Goal: Task Accomplishment & Management: Complete application form

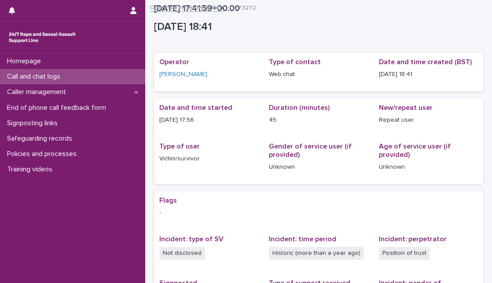
scroll to position [166, 0]
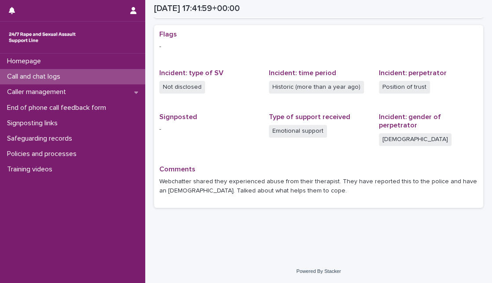
click at [70, 80] on div "Call and chat logs" at bounding box center [72, 76] width 145 height 15
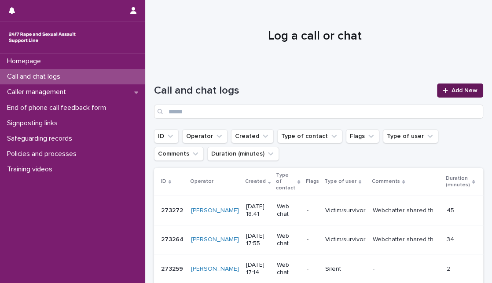
click at [453, 90] on span "Add New" at bounding box center [464, 91] width 26 height 6
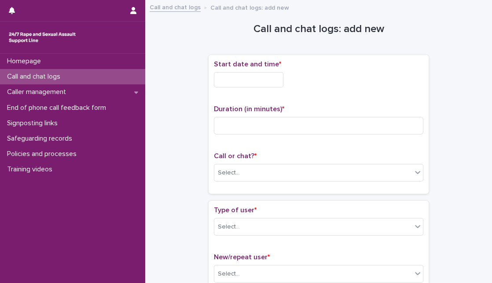
click at [227, 83] on input "text" at bounding box center [249, 79] width 70 height 15
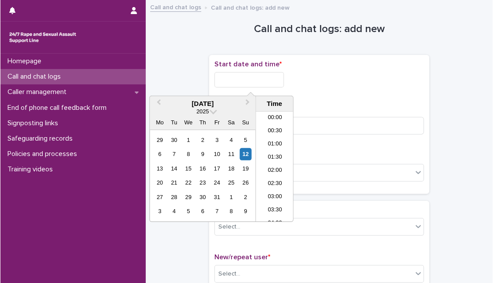
scroll to position [479, 0]
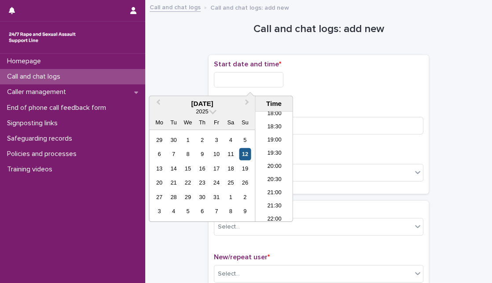
click at [245, 154] on div "12" at bounding box center [245, 154] width 12 height 12
click at [253, 81] on input "**********" at bounding box center [249, 79] width 70 height 15
type input "**********"
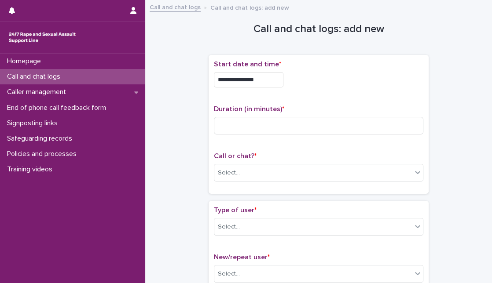
click at [378, 86] on div "**********" at bounding box center [318, 79] width 209 height 15
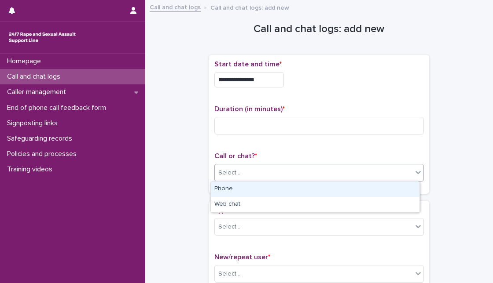
click at [242, 176] on div "Select..." at bounding box center [314, 173] width 198 height 15
click at [238, 189] on div "Phone" at bounding box center [315, 189] width 209 height 15
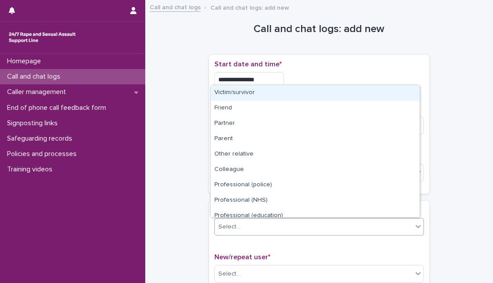
click at [235, 225] on div "Select..." at bounding box center [229, 227] width 22 height 9
click at [292, 88] on div "Victim/survivor" at bounding box center [315, 92] width 209 height 15
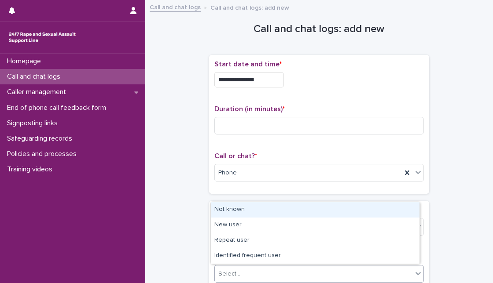
click at [264, 275] on div "Select..." at bounding box center [314, 274] width 198 height 15
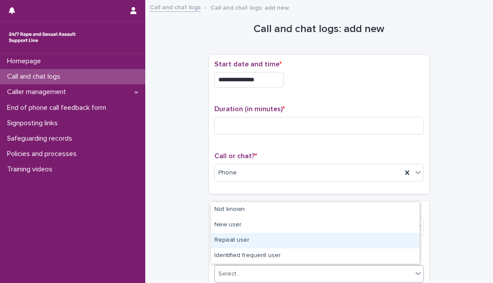
click at [276, 238] on div "Repeat user" at bounding box center [315, 240] width 209 height 15
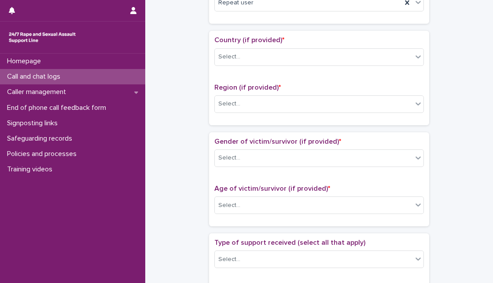
scroll to position [274, 0]
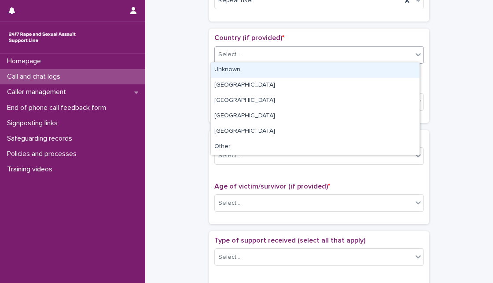
click at [391, 59] on div "Select..." at bounding box center [314, 55] width 198 height 15
click at [381, 67] on div "Unknown" at bounding box center [315, 69] width 209 height 15
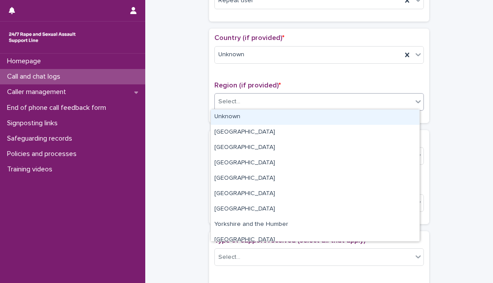
click at [343, 96] on div "Select..." at bounding box center [314, 102] width 198 height 15
click at [325, 117] on div "Unknown" at bounding box center [315, 117] width 209 height 15
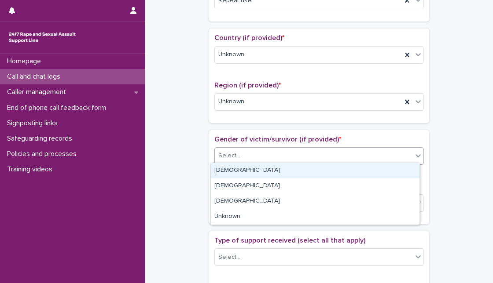
click at [302, 149] on div "Select..." at bounding box center [314, 156] width 198 height 15
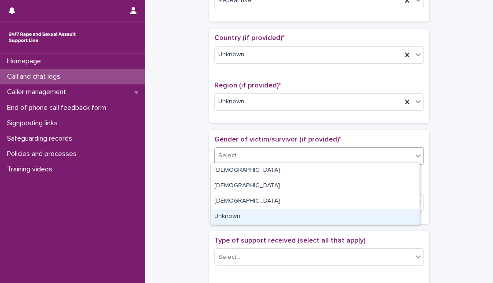
click at [261, 216] on div "Unknown" at bounding box center [315, 216] width 209 height 15
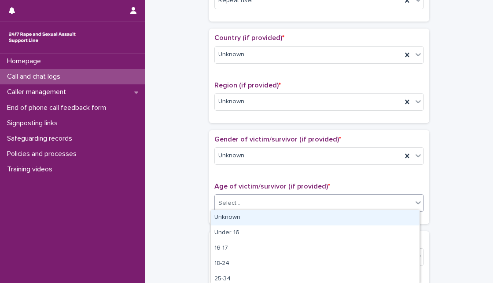
click at [269, 197] on div "Select..." at bounding box center [314, 203] width 198 height 15
click at [266, 216] on div "Unknown" at bounding box center [315, 217] width 209 height 15
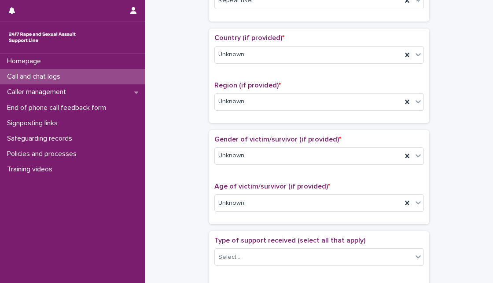
click at [464, 170] on div "**********" at bounding box center [319, 181] width 330 height 899
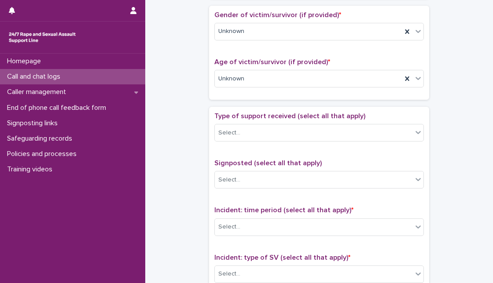
scroll to position [450, 0]
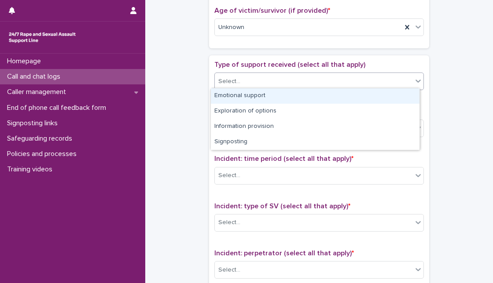
click at [400, 78] on div "Select..." at bounding box center [314, 81] width 198 height 15
click at [386, 92] on div "Emotional support" at bounding box center [315, 95] width 209 height 15
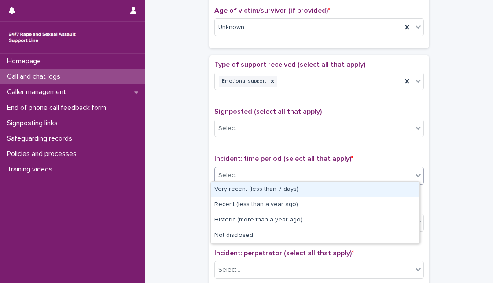
click at [351, 173] on div "Select..." at bounding box center [314, 176] width 198 height 15
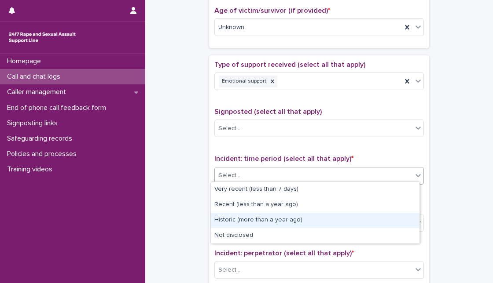
click at [301, 217] on div "Historic (more than a year ago)" at bounding box center [315, 220] width 209 height 15
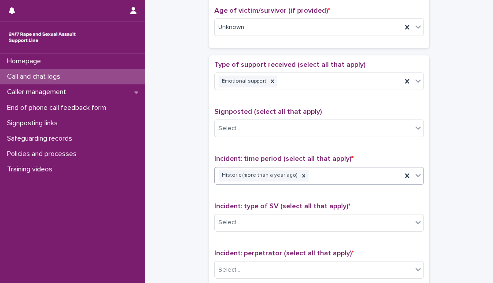
click at [301, 217] on div "Select..." at bounding box center [314, 223] width 198 height 15
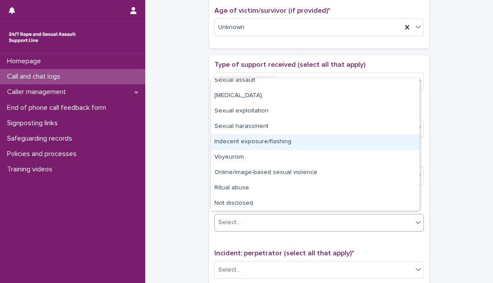
scroll to position [22, 0]
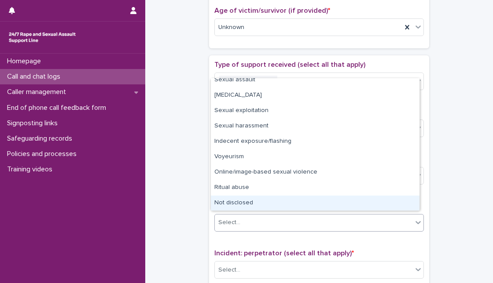
click at [367, 208] on div "Not disclosed" at bounding box center [315, 203] width 209 height 15
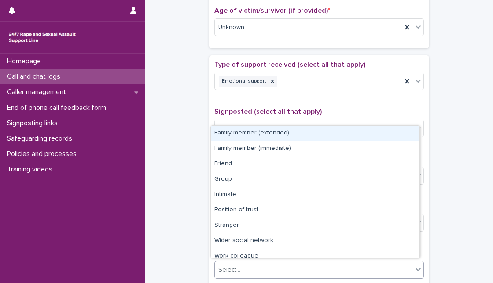
click at [361, 263] on div "Select..." at bounding box center [314, 270] width 198 height 15
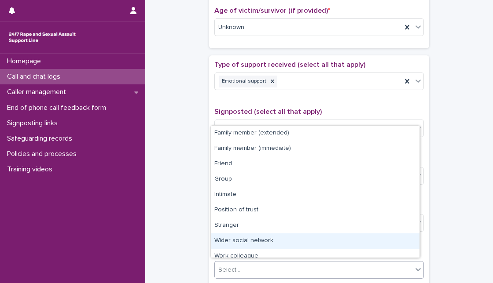
click at [407, 241] on div "Wider social network" at bounding box center [315, 241] width 209 height 15
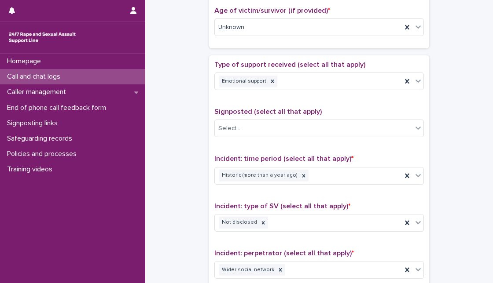
click at [460, 241] on div "**********" at bounding box center [319, 5] width 330 height 899
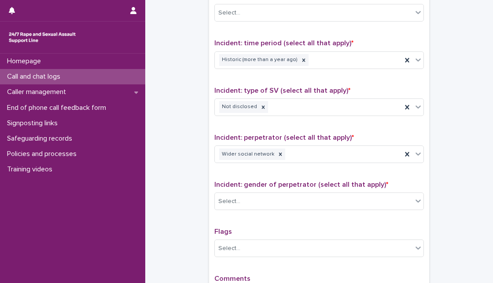
scroll to position [665, 0]
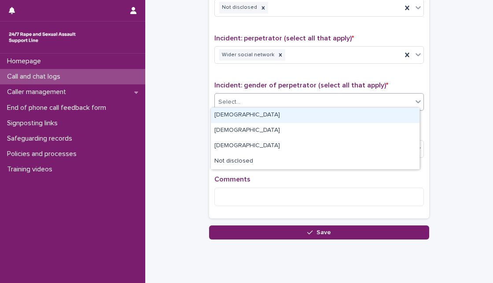
click at [373, 95] on div "Select..." at bounding box center [314, 102] width 198 height 15
click at [326, 99] on div "Select..." at bounding box center [314, 102] width 198 height 15
click at [319, 110] on div "Male" at bounding box center [315, 115] width 209 height 15
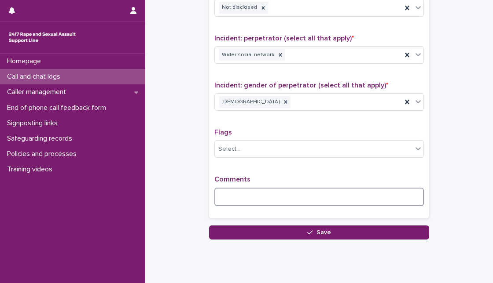
click at [267, 195] on textarea at bounding box center [318, 197] width 209 height 18
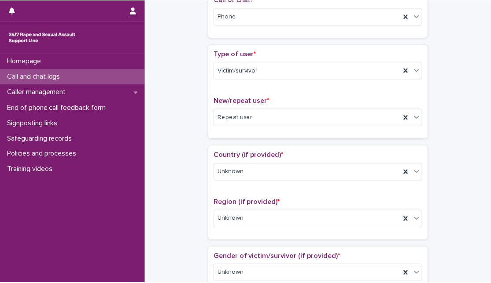
scroll to position [0, 0]
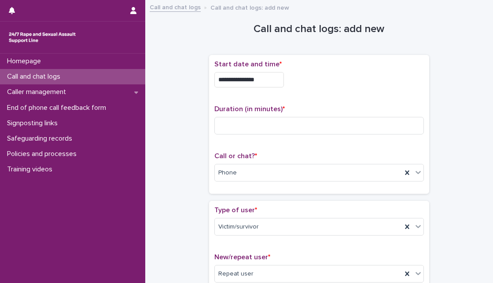
click at [401, 135] on div "Duration (in minutes) *" at bounding box center [318, 123] width 209 height 37
click at [399, 131] on input at bounding box center [318, 126] width 209 height 18
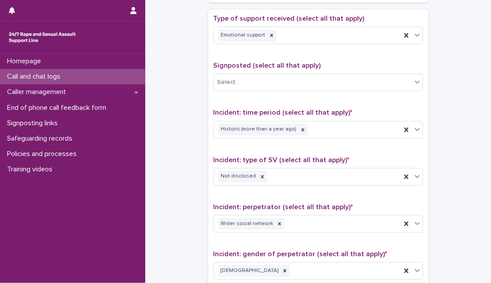
scroll to position [686, 0]
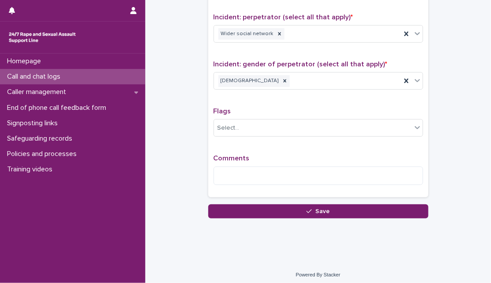
type input "**"
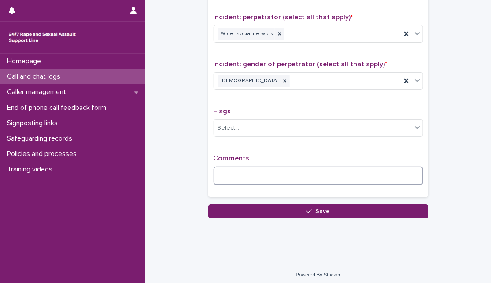
click at [385, 176] on textarea at bounding box center [317, 176] width 209 height 18
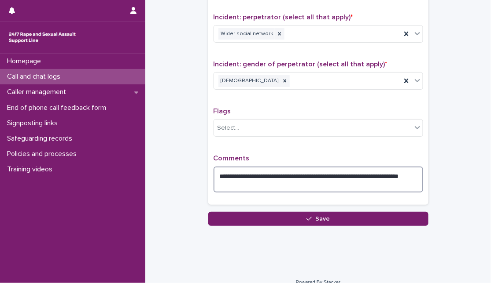
click at [279, 172] on textarea "**********" at bounding box center [317, 180] width 209 height 26
drag, startPoint x: 361, startPoint y: 186, endPoint x: 324, endPoint y: 169, distance: 40.8
click at [324, 169] on textarea "**********" at bounding box center [317, 180] width 209 height 26
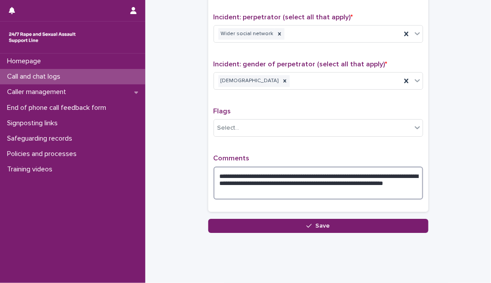
click at [376, 180] on textarea "**********" at bounding box center [317, 183] width 209 height 33
click at [356, 187] on textarea "**********" at bounding box center [317, 183] width 209 height 33
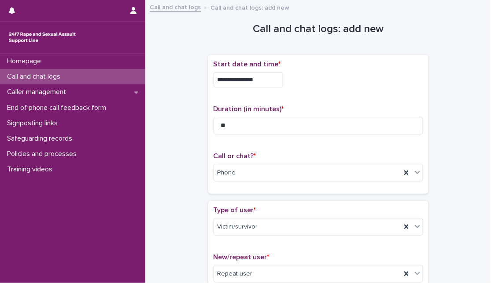
scroll to position [0, 0]
type textarea "**********"
click at [318, 119] on input "**" at bounding box center [317, 126] width 209 height 18
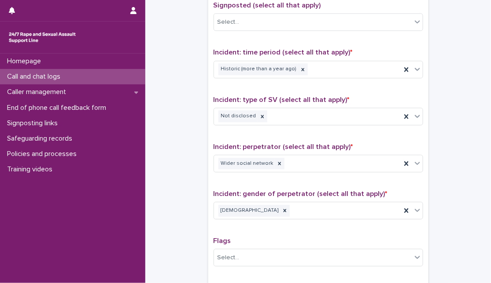
scroll to position [701, 0]
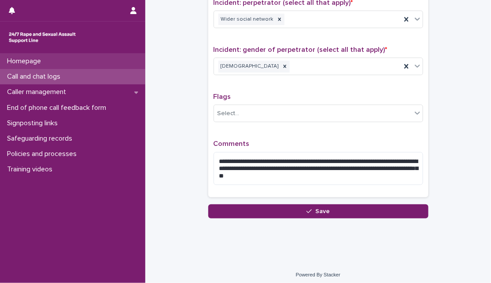
type input "**"
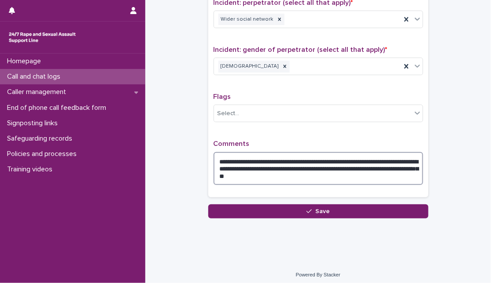
click at [320, 154] on textarea "**********" at bounding box center [317, 168] width 209 height 33
drag, startPoint x: 353, startPoint y: 172, endPoint x: 390, endPoint y: 170, distance: 37.0
click at [390, 170] on textarea "**********" at bounding box center [317, 168] width 209 height 33
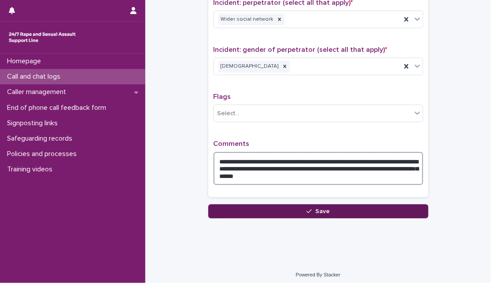
type textarea "**********"
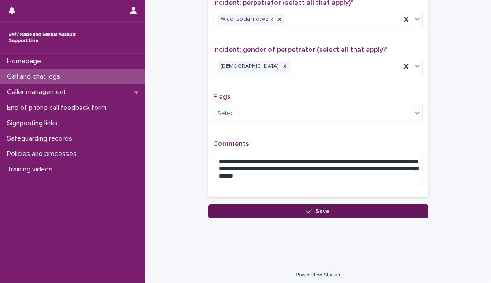
click at [361, 207] on button "Save" at bounding box center [318, 212] width 220 height 14
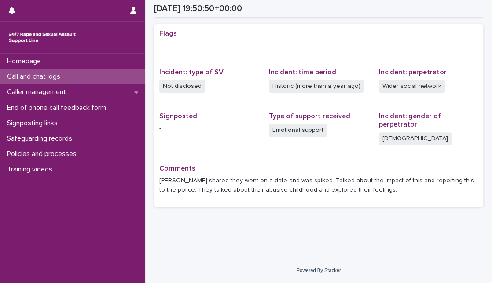
scroll to position [166, 0]
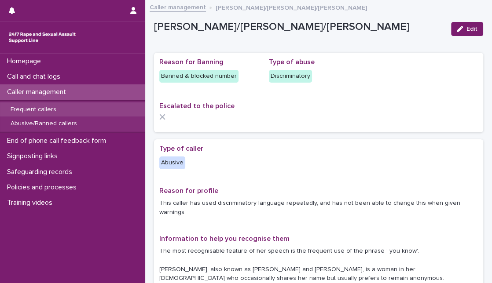
click at [88, 109] on div "Frequent callers" at bounding box center [72, 110] width 145 height 15
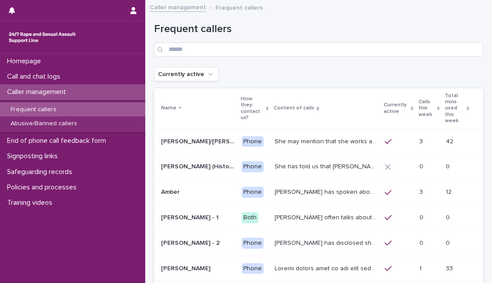
click at [437, 106] on icon at bounding box center [438, 108] width 3 height 4
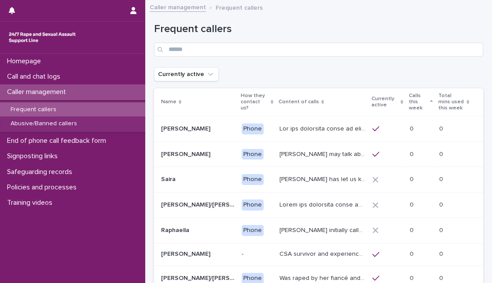
click at [430, 104] on icon at bounding box center [431, 102] width 3 height 4
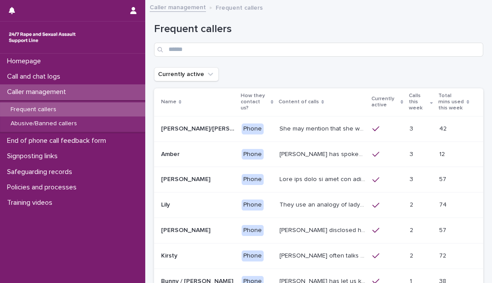
click at [429, 62] on div "Frequent callers" at bounding box center [318, 36] width 329 height 62
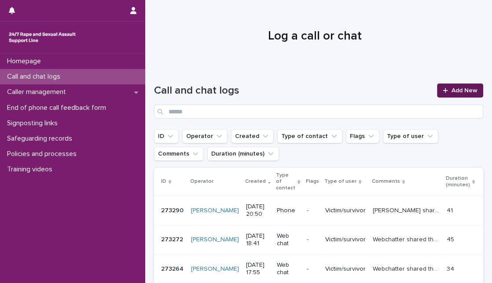
click at [451, 89] on span "Add New" at bounding box center [464, 91] width 26 height 6
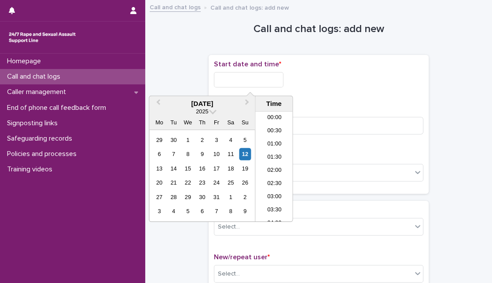
click at [226, 83] on input "text" at bounding box center [249, 79] width 70 height 15
click at [246, 155] on div "12" at bounding box center [245, 154] width 12 height 12
click at [251, 80] on input "**********" at bounding box center [249, 79] width 70 height 15
click at [253, 79] on input "**********" at bounding box center [249, 79] width 70 height 15
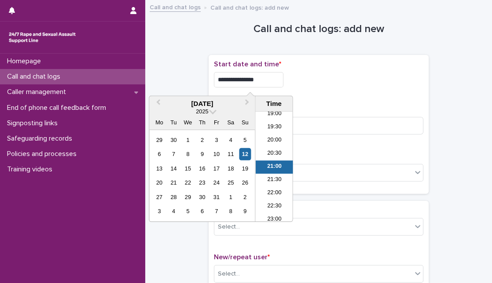
click at [266, 82] on input "**********" at bounding box center [249, 79] width 70 height 15
type input "**********"
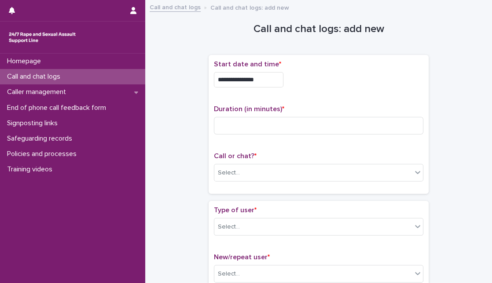
click at [336, 92] on div "**********" at bounding box center [318, 77] width 209 height 34
click at [291, 175] on div "Select..." at bounding box center [313, 173] width 198 height 15
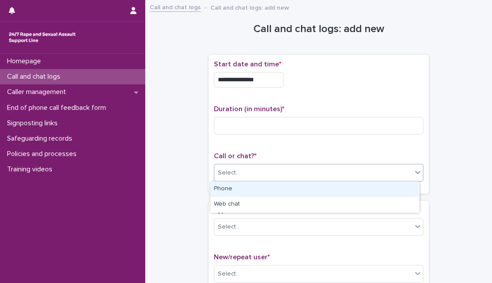
click at [278, 189] on div "Phone" at bounding box center [314, 189] width 209 height 15
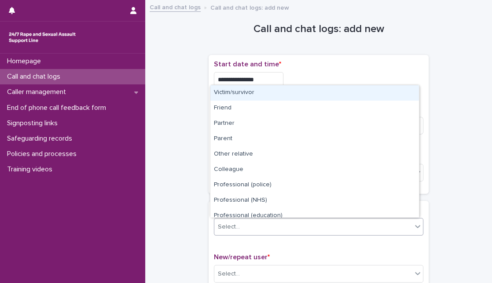
click at [359, 234] on div "Select..." at bounding box center [318, 227] width 209 height 18
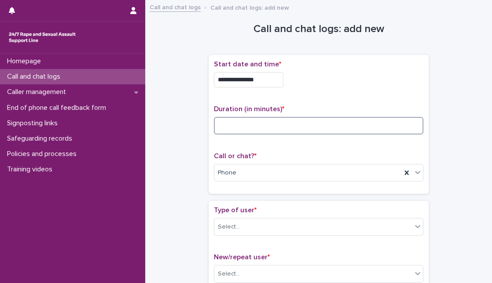
click at [272, 123] on input at bounding box center [318, 126] width 209 height 18
type input "**"
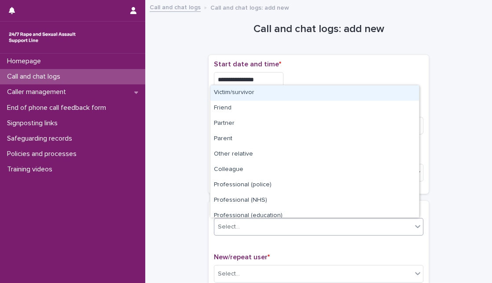
click at [275, 233] on div "Select..." at bounding box center [313, 227] width 198 height 15
click at [289, 91] on div "Victim/survivor" at bounding box center [314, 92] width 209 height 15
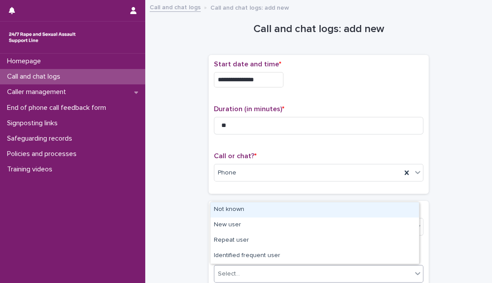
click at [246, 271] on div "Select..." at bounding box center [313, 274] width 198 height 15
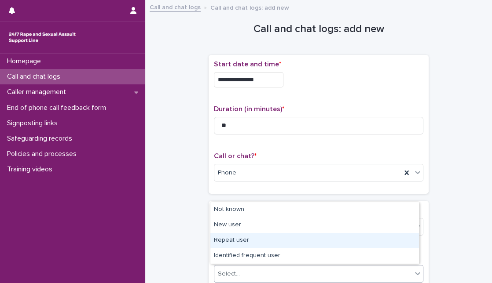
click at [238, 235] on div "Repeat user" at bounding box center [314, 240] width 209 height 15
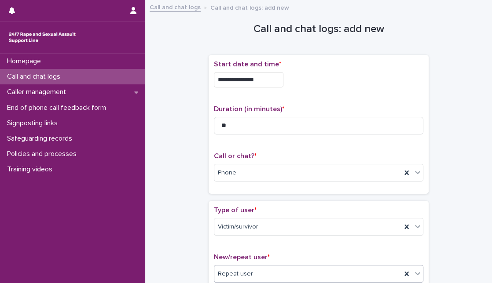
scroll to position [248, 0]
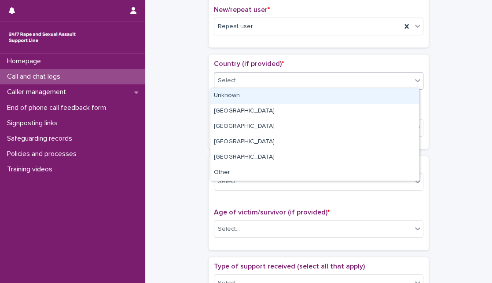
click at [323, 79] on div "Select..." at bounding box center [313, 80] width 198 height 15
click at [312, 94] on div "Unknown" at bounding box center [314, 95] width 209 height 15
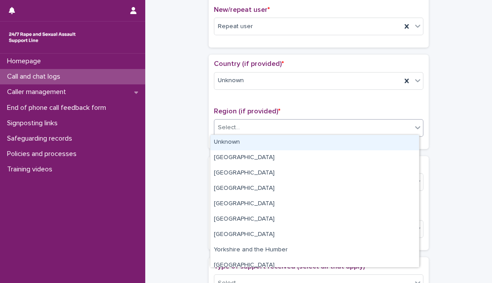
click at [289, 127] on div "Select..." at bounding box center [313, 128] width 198 height 15
click at [285, 139] on div "Unknown" at bounding box center [314, 142] width 209 height 15
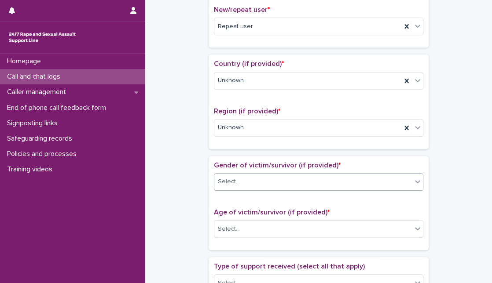
drag, startPoint x: 269, startPoint y: 194, endPoint x: 274, endPoint y: 174, distance: 20.0
click at [274, 174] on div "Gender of victim/survivor (if provided) * Select..." at bounding box center [318, 179] width 209 height 37
click at [274, 175] on div "Select..." at bounding box center [313, 182] width 198 height 15
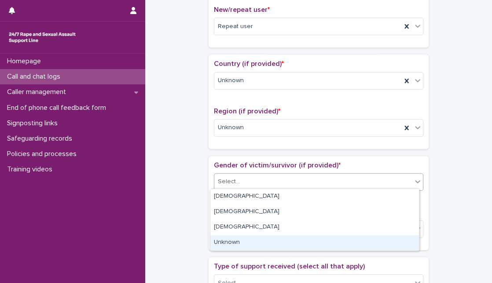
click at [241, 242] on div "Unknown" at bounding box center [314, 242] width 209 height 15
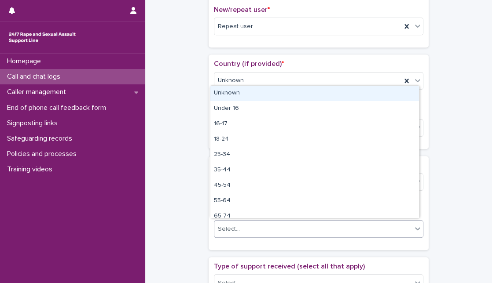
click at [238, 225] on div "Select..." at bounding box center [313, 229] width 198 height 15
drag, startPoint x: 265, startPoint y: 102, endPoint x: 268, endPoint y: 95, distance: 7.7
click at [268, 95] on div "Unknown" at bounding box center [314, 93] width 209 height 15
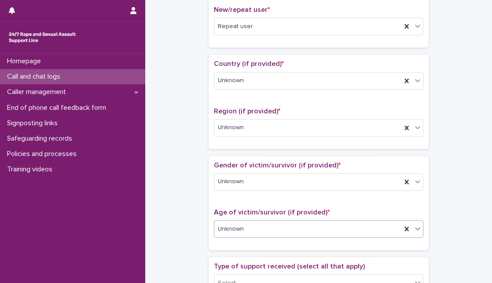
scroll to position [496, 0]
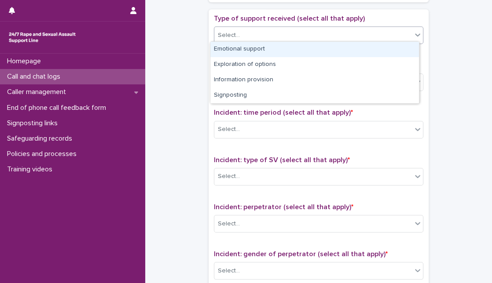
click at [357, 40] on div "Select..." at bounding box center [318, 35] width 209 height 18
click at [338, 49] on div "Emotional support" at bounding box center [314, 49] width 209 height 15
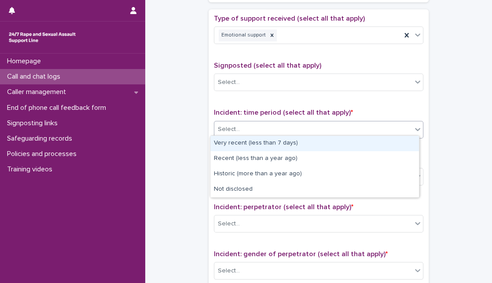
click at [297, 125] on div "Select..." at bounding box center [313, 129] width 198 height 15
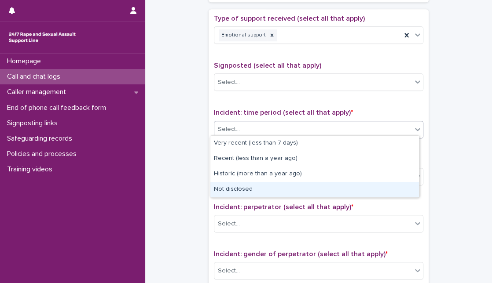
click at [266, 193] on div "Not disclosed" at bounding box center [314, 189] width 209 height 15
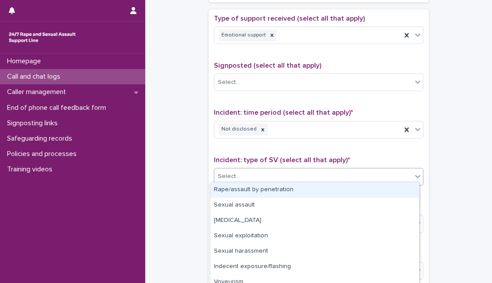
click at [268, 172] on div "Select..." at bounding box center [313, 176] width 198 height 15
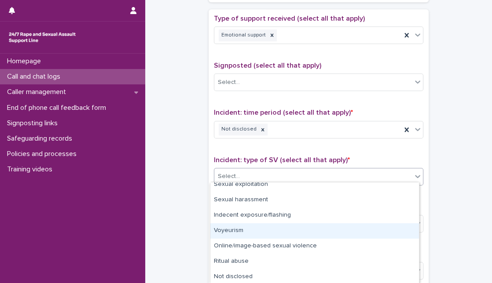
scroll to position [52, 0]
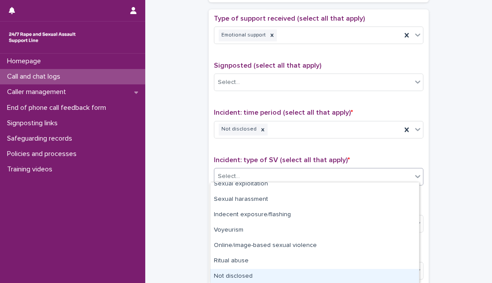
click at [383, 270] on div "Not disclosed" at bounding box center [314, 276] width 209 height 15
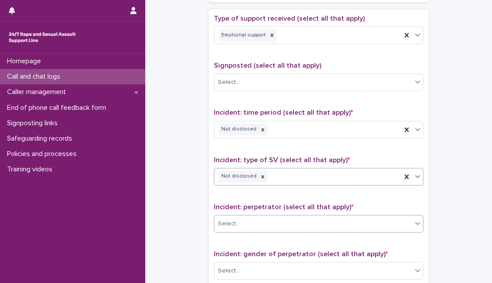
click at [351, 220] on div "Select..." at bounding box center [313, 224] width 198 height 15
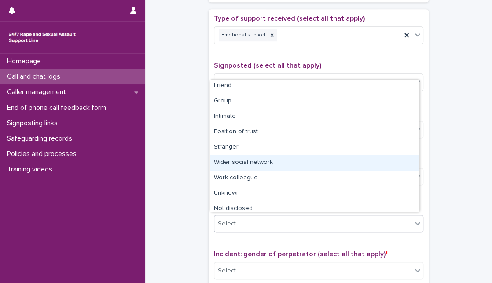
scroll to position [37, 0]
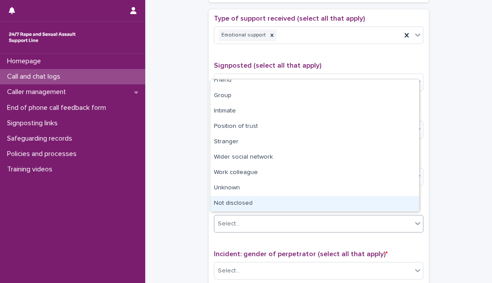
click at [381, 199] on div "Not disclosed" at bounding box center [314, 203] width 209 height 15
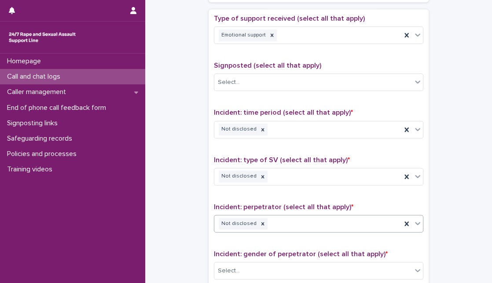
scroll to position [686, 0]
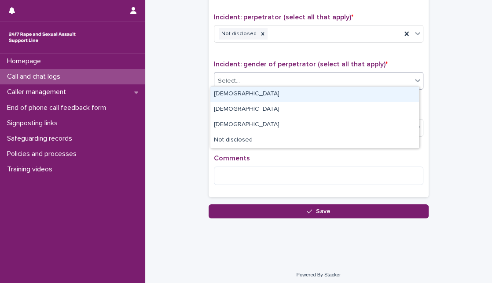
click at [362, 85] on div "Select..." at bounding box center [318, 81] width 209 height 18
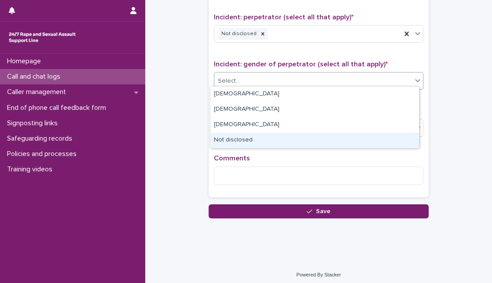
click at [329, 142] on div "Not disclosed" at bounding box center [314, 140] width 209 height 15
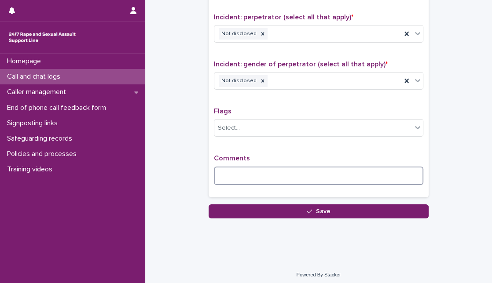
click at [276, 169] on textarea at bounding box center [318, 176] width 209 height 18
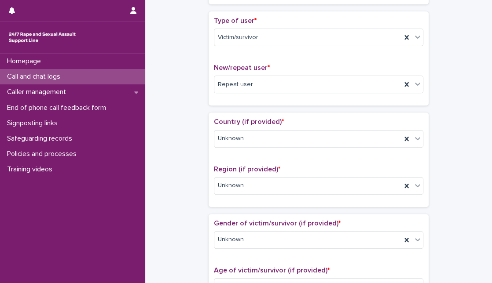
scroll to position [0, 0]
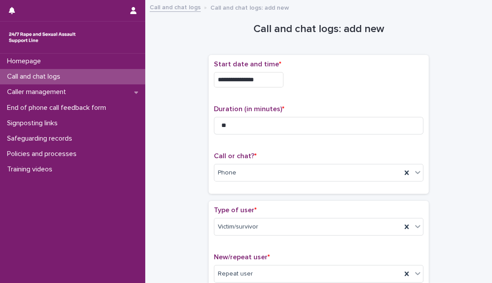
type textarea "**********"
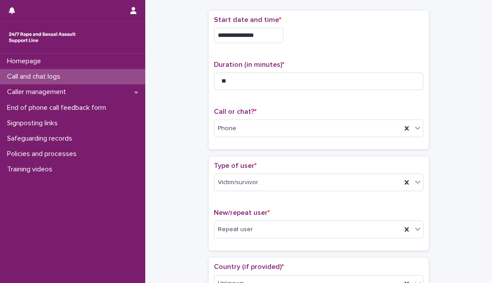
scroll to position [693, 0]
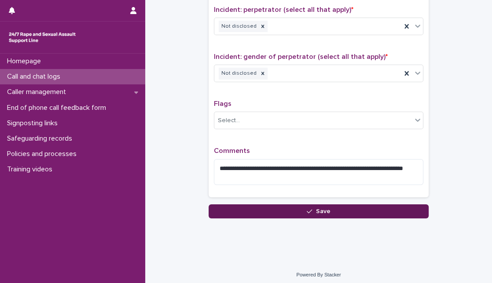
click at [350, 205] on button "Save" at bounding box center [319, 212] width 220 height 14
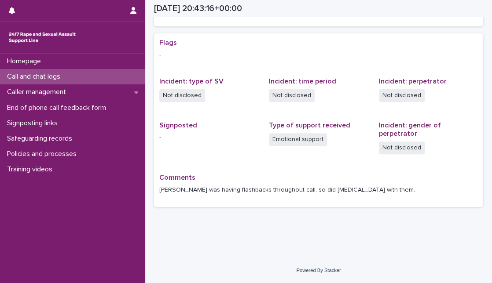
scroll to position [157, 0]
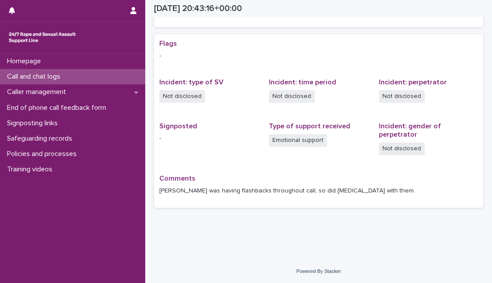
click at [92, 73] on div "Call and chat logs" at bounding box center [72, 76] width 145 height 15
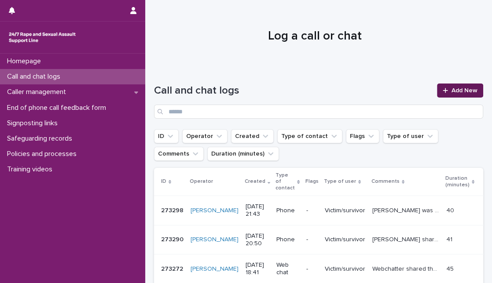
click at [465, 88] on span "Add New" at bounding box center [464, 91] width 26 height 6
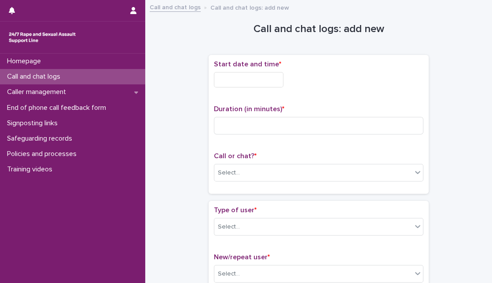
click at [263, 80] on input "text" at bounding box center [249, 79] width 70 height 15
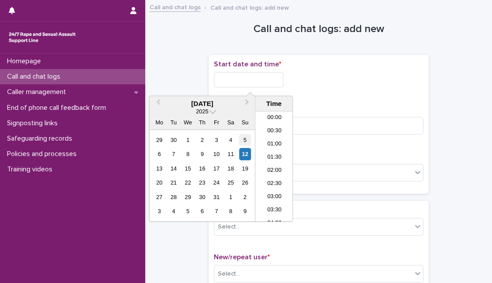
scroll to position [519, 0]
click at [243, 156] on div "12" at bounding box center [245, 154] width 12 height 12
click at [252, 80] on input "**********" at bounding box center [249, 79] width 70 height 15
type input "**********"
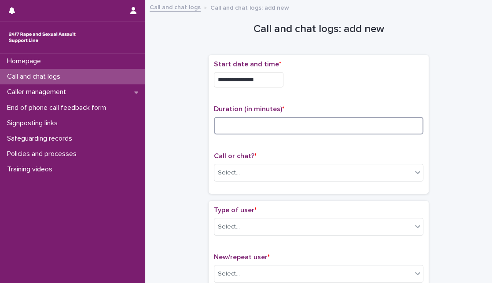
click at [326, 128] on input at bounding box center [318, 126] width 209 height 18
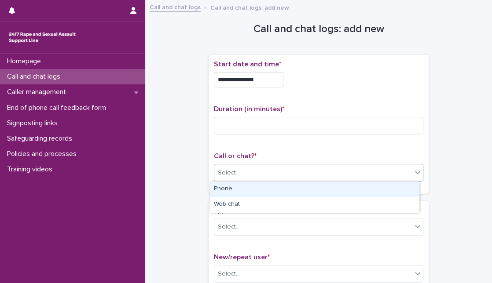
click at [250, 169] on div "Select..." at bounding box center [313, 173] width 198 height 15
click at [279, 184] on div "Phone" at bounding box center [314, 189] width 209 height 15
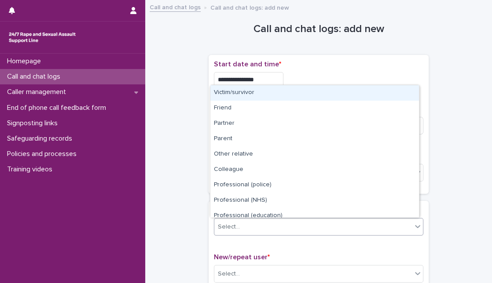
click at [268, 232] on div "Select..." at bounding box center [313, 227] width 198 height 15
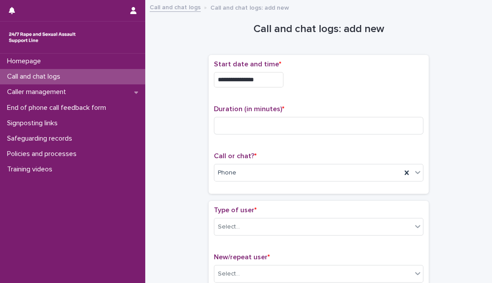
click at [260, 122] on input at bounding box center [318, 126] width 209 height 18
type input "*"
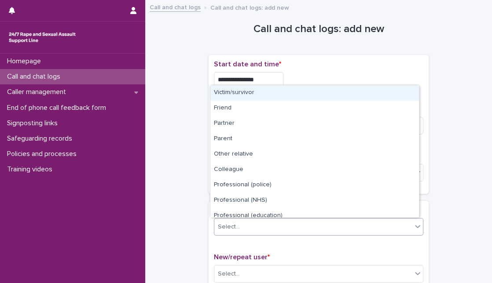
click at [256, 225] on div "Select..." at bounding box center [313, 227] width 198 height 15
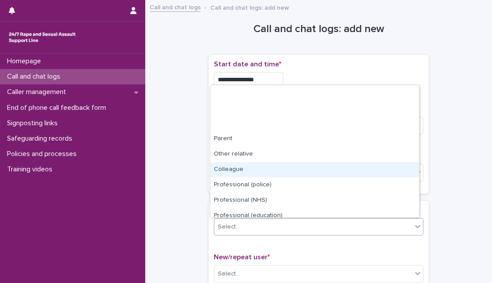
scroll to position [99, 0]
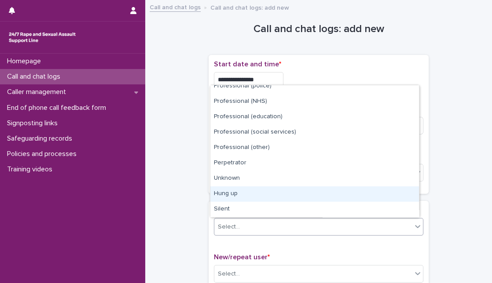
click at [381, 190] on div "Hung up" at bounding box center [314, 194] width 209 height 15
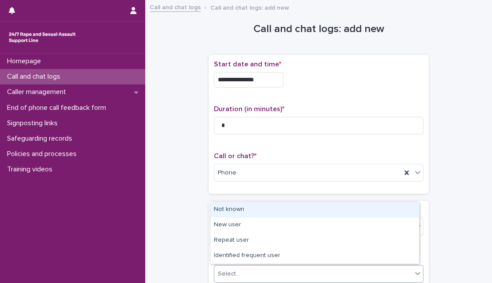
click at [326, 269] on div "Select..." at bounding box center [313, 274] width 198 height 15
click at [323, 210] on div "Not known" at bounding box center [314, 209] width 209 height 15
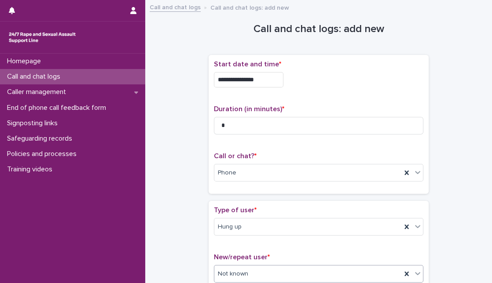
scroll to position [156, 0]
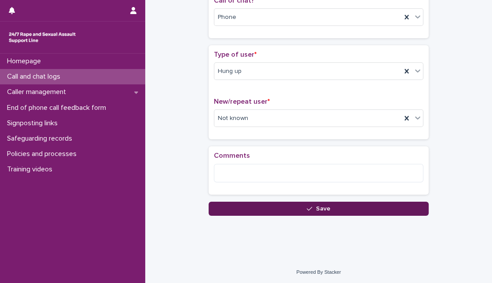
click at [224, 208] on button "Save" at bounding box center [319, 209] width 220 height 14
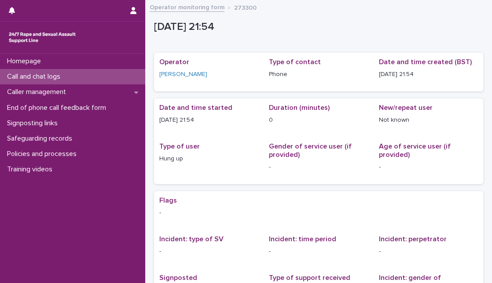
click at [86, 72] on div "Call and chat logs" at bounding box center [72, 76] width 145 height 15
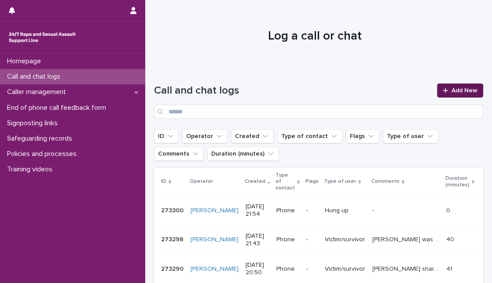
click at [451, 88] on span "Add New" at bounding box center [464, 91] width 26 height 6
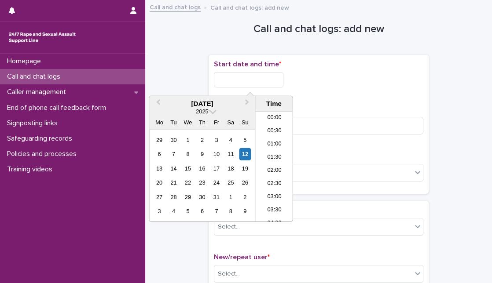
click at [239, 82] on input "text" at bounding box center [249, 79] width 70 height 15
click at [243, 156] on div "12" at bounding box center [245, 154] width 12 height 12
click at [252, 78] on input "**********" at bounding box center [249, 79] width 70 height 15
type input "**********"
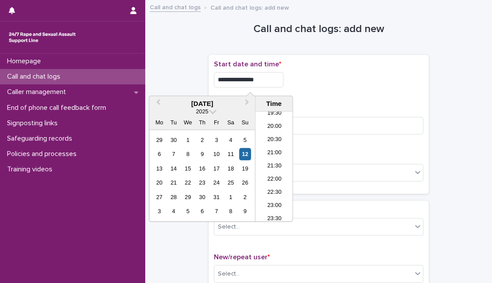
click at [346, 108] on p "Duration (in minutes) *" at bounding box center [318, 109] width 209 height 8
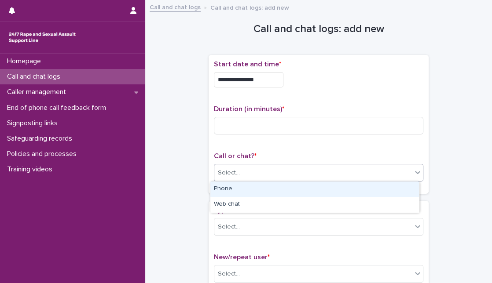
click at [282, 172] on div "Select..." at bounding box center [313, 173] width 198 height 15
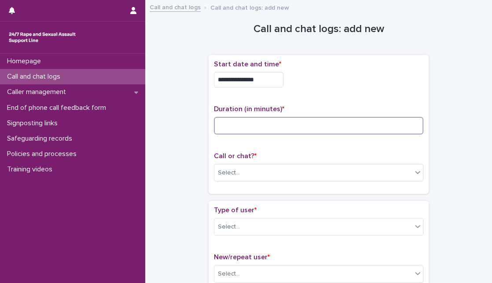
click at [271, 128] on input at bounding box center [318, 126] width 209 height 18
type input "*"
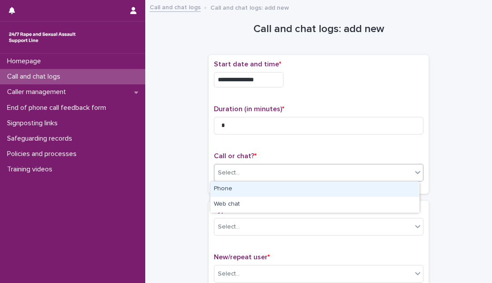
click at [263, 174] on div "Select..." at bounding box center [313, 173] width 198 height 15
click at [257, 196] on div "Phone" at bounding box center [314, 189] width 209 height 15
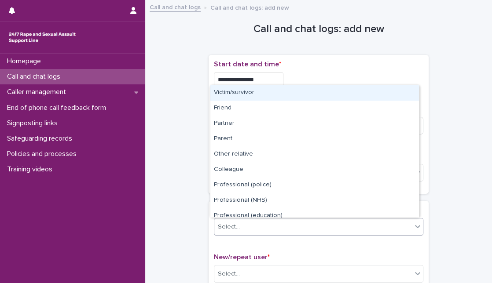
click at [255, 218] on div "Select..." at bounding box center [318, 227] width 209 height 18
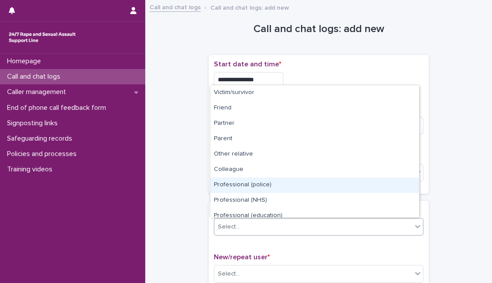
scroll to position [99, 0]
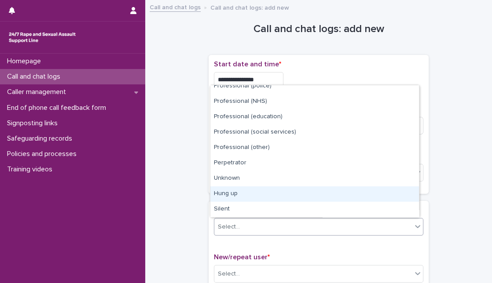
click at [384, 199] on div "Hung up" at bounding box center [314, 194] width 209 height 15
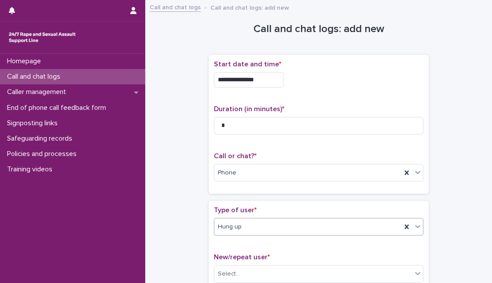
scroll to position [156, 0]
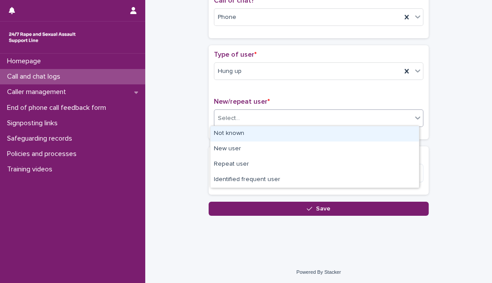
click at [349, 118] on div "Select..." at bounding box center [313, 118] width 198 height 15
click at [335, 128] on div "Not known" at bounding box center [314, 133] width 209 height 15
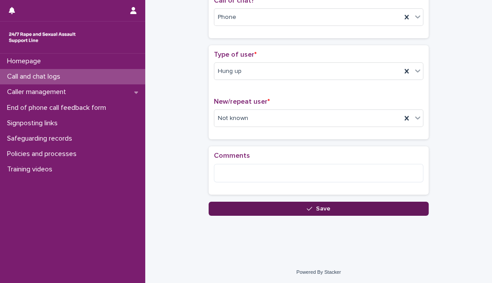
click at [277, 209] on button "Save" at bounding box center [319, 209] width 220 height 14
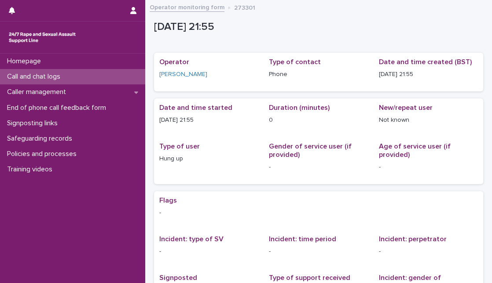
click at [94, 78] on div "Call and chat logs" at bounding box center [72, 76] width 145 height 15
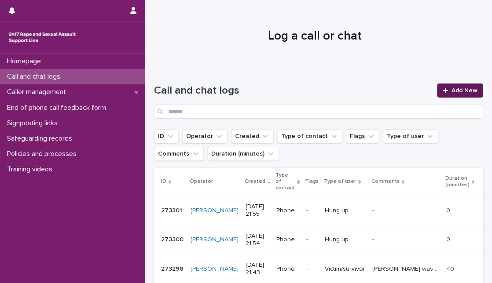
click at [437, 96] on link "Add New" at bounding box center [460, 91] width 46 height 14
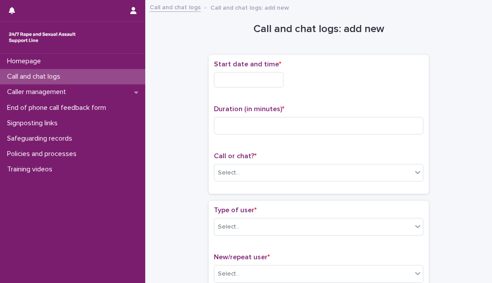
click at [269, 68] on div "Start date and time *" at bounding box center [318, 77] width 209 height 34
drag, startPoint x: 260, startPoint y: 87, endPoint x: 262, endPoint y: 80, distance: 7.7
click at [262, 80] on div "Start date and time *" at bounding box center [318, 77] width 209 height 34
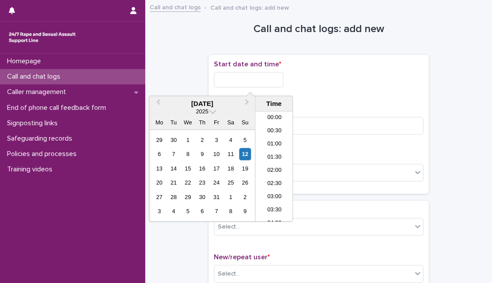
scroll to position [519, 0]
click at [248, 157] on div "12" at bounding box center [245, 154] width 12 height 12
click at [251, 80] on input "**********" at bounding box center [249, 79] width 70 height 15
type input "**********"
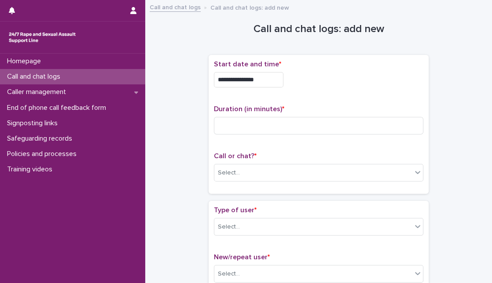
click at [344, 102] on div "**********" at bounding box center [318, 124] width 209 height 128
click at [309, 125] on input at bounding box center [318, 126] width 209 height 18
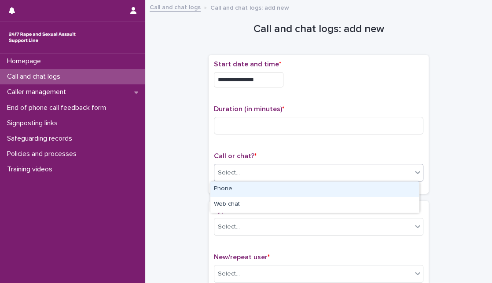
click at [265, 181] on body "**********" at bounding box center [246, 141] width 492 height 283
click at [258, 191] on div "Phone" at bounding box center [314, 189] width 209 height 15
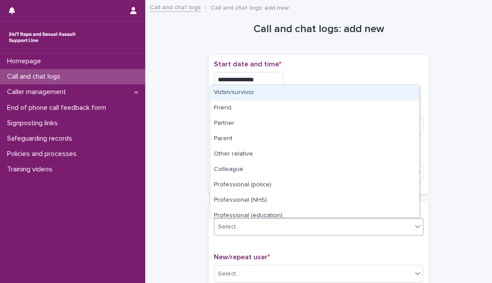
click at [297, 218] on div "Select..." at bounding box center [318, 227] width 209 height 18
click at [308, 90] on div "Victim/survivor" at bounding box center [314, 92] width 209 height 15
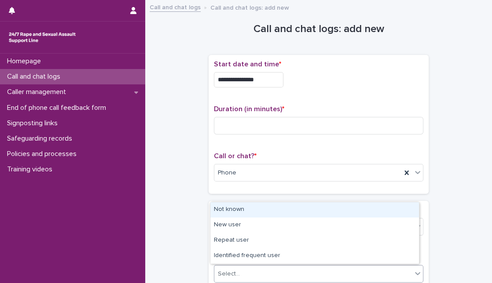
click at [275, 273] on div "Select..." at bounding box center [313, 274] width 198 height 15
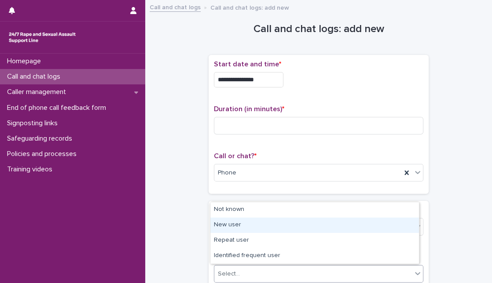
click at [275, 220] on div "New user" at bounding box center [314, 225] width 209 height 15
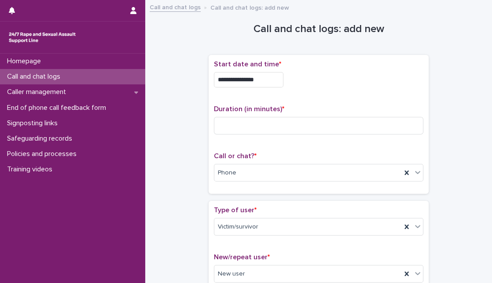
click at [357, 131] on input at bounding box center [318, 126] width 209 height 18
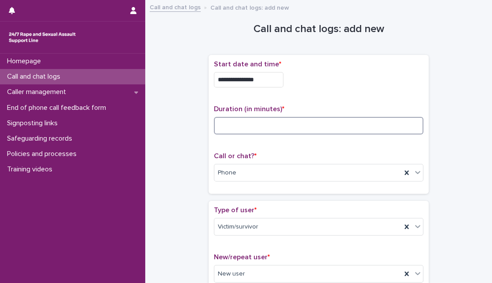
scroll to position [248, 0]
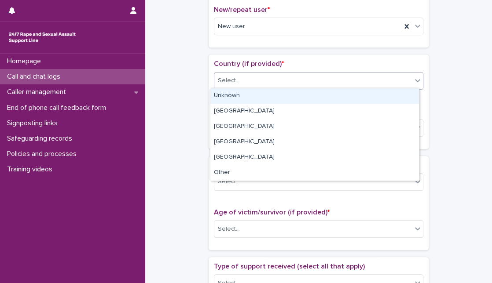
click at [352, 80] on div "Select..." at bounding box center [313, 80] width 198 height 15
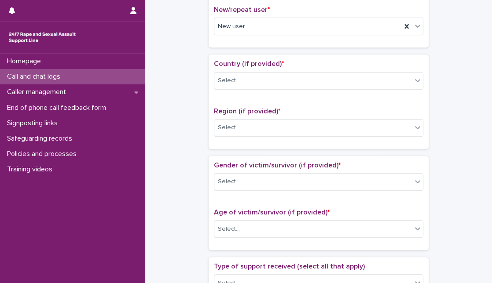
click at [292, 101] on div "Country (if provided) * Select... Region (if provided) * Select..." at bounding box center [318, 102] width 209 height 84
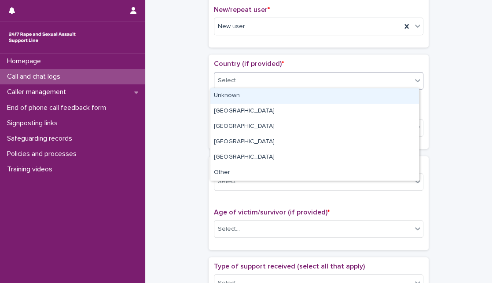
click at [299, 82] on div "Select..." at bounding box center [313, 80] width 198 height 15
click at [299, 93] on div "Unknown" at bounding box center [314, 95] width 209 height 15
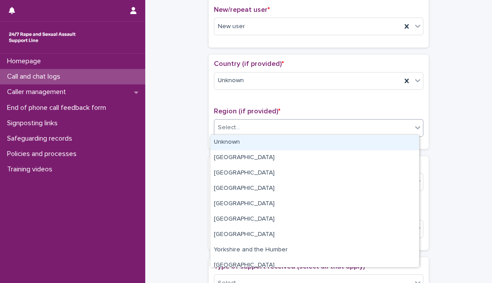
click at [278, 132] on div "Select..." at bounding box center [313, 128] width 198 height 15
click at [270, 146] on div "Unknown" at bounding box center [314, 142] width 209 height 15
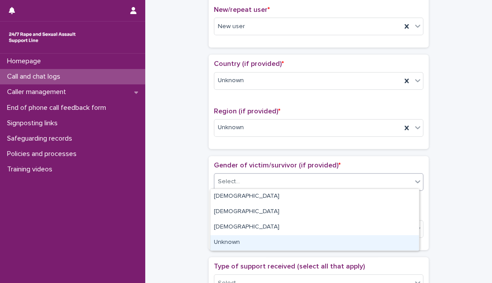
drag, startPoint x: 270, startPoint y: 180, endPoint x: 269, endPoint y: 239, distance: 59.0
click at [269, 239] on body "**********" at bounding box center [246, 141] width 492 height 283
click at [269, 239] on div "Unknown" at bounding box center [314, 242] width 209 height 15
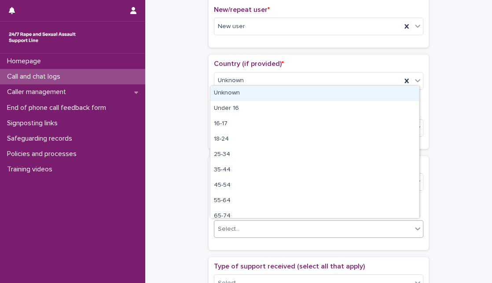
click at [279, 225] on div "Select..." at bounding box center [313, 229] width 198 height 15
click at [297, 96] on div "Unknown" at bounding box center [314, 93] width 209 height 15
click at [316, 222] on div "Unknown" at bounding box center [307, 229] width 187 height 15
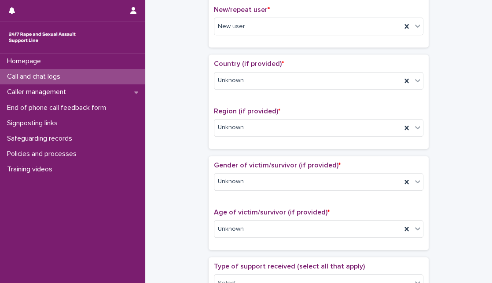
click at [468, 162] on div "**********" at bounding box center [318, 207] width 329 height 899
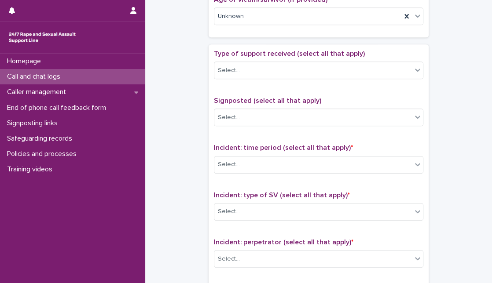
scroll to position [463, 0]
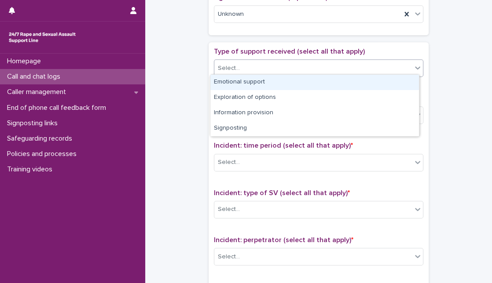
click at [396, 69] on div "Select..." at bounding box center [313, 68] width 198 height 15
click at [386, 79] on div "Emotional support" at bounding box center [314, 82] width 209 height 15
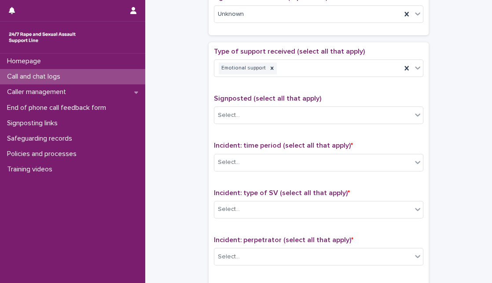
click at [374, 154] on div "Select..." at bounding box center [318, 163] width 209 height 18
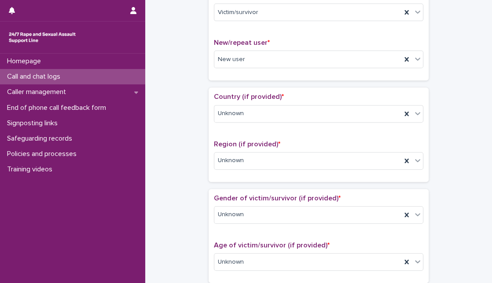
scroll to position [0, 0]
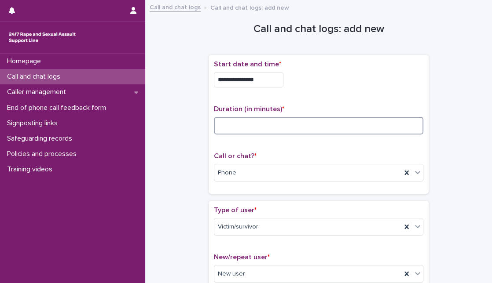
click at [312, 121] on input at bounding box center [318, 126] width 209 height 18
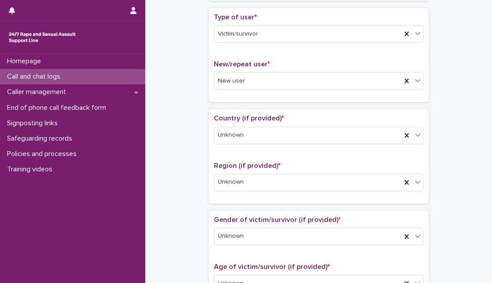
scroll to position [191, 0]
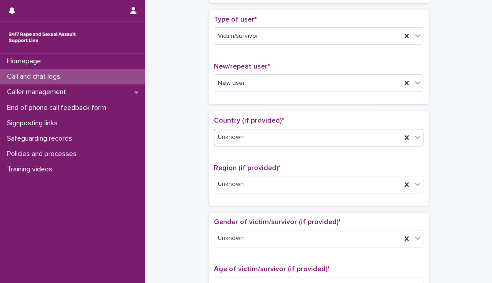
type input "**"
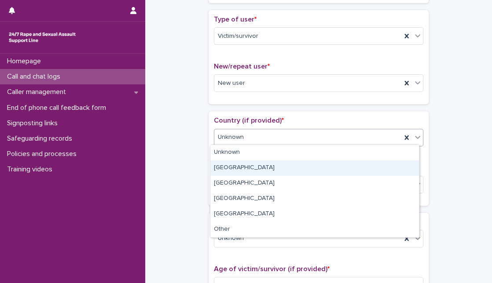
click at [228, 165] on div "England" at bounding box center [314, 168] width 209 height 15
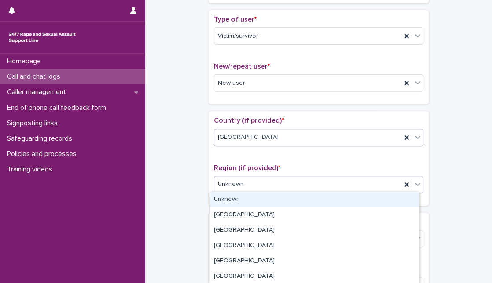
click at [284, 177] on div "Unknown" at bounding box center [307, 184] width 187 height 15
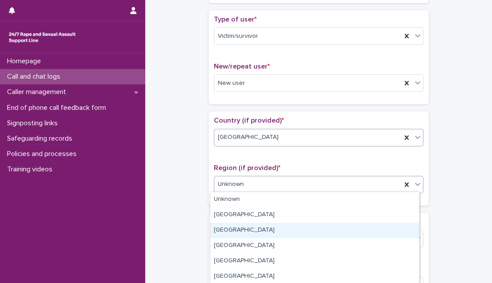
click at [270, 233] on div "South East" at bounding box center [314, 230] width 209 height 15
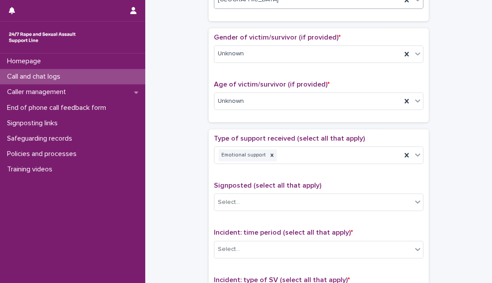
scroll to position [377, 0]
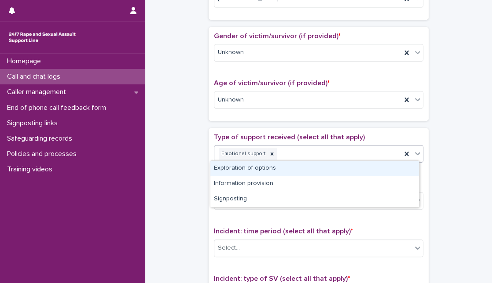
click at [414, 150] on icon at bounding box center [417, 153] width 9 height 9
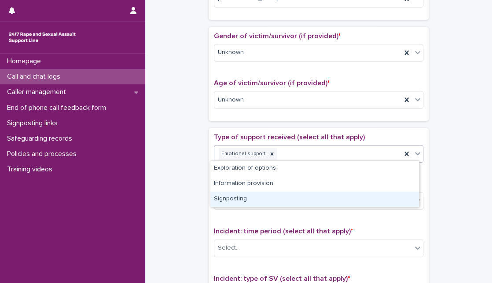
click at [344, 199] on div "Signposting" at bounding box center [314, 199] width 209 height 15
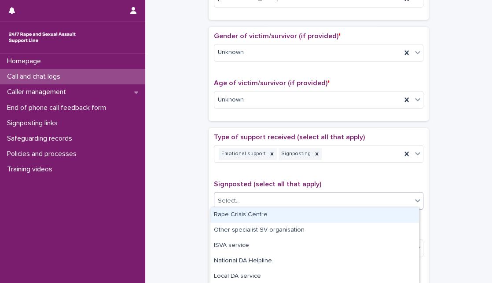
click at [344, 199] on div "Select..." at bounding box center [313, 201] width 198 height 15
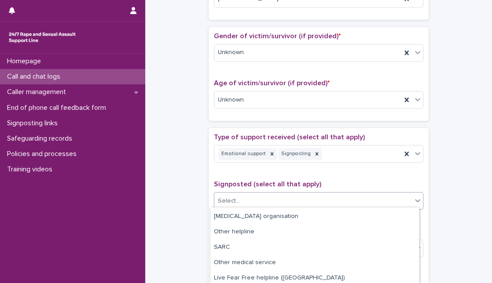
scroll to position [79, 0]
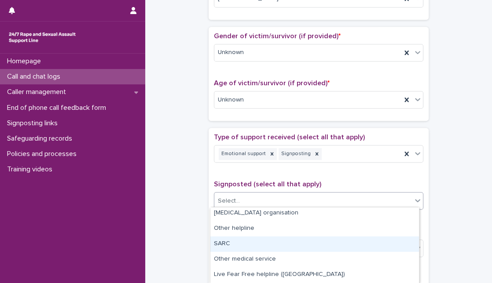
click at [376, 251] on div "SARC" at bounding box center [314, 244] width 209 height 15
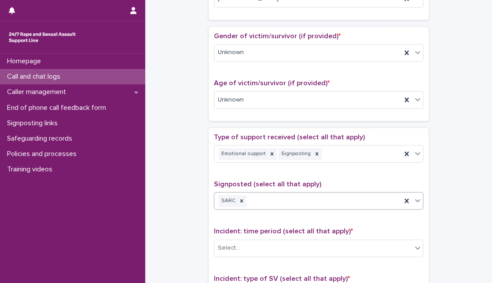
scroll to position [540, 0]
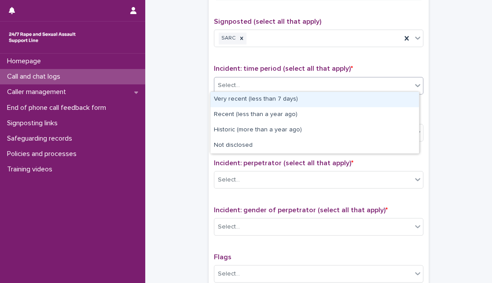
click at [361, 91] on div "Select..." at bounding box center [318, 86] width 209 height 18
click at [265, 78] on div "Select..." at bounding box center [313, 85] width 198 height 15
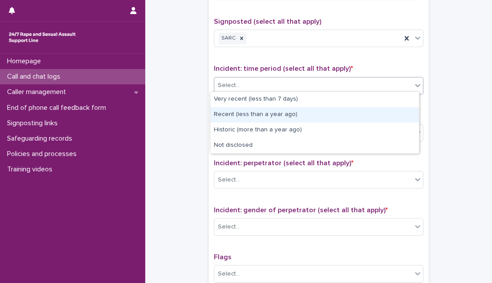
click at [266, 116] on div "Recent (less than a year ago)" at bounding box center [314, 114] width 209 height 15
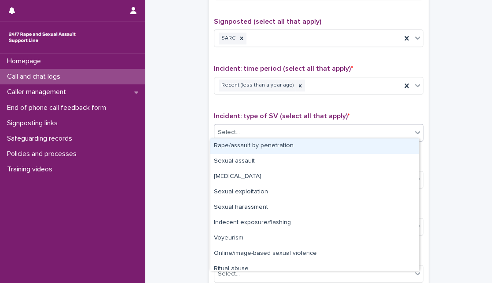
click at [265, 126] on div "Select..." at bounding box center [313, 132] width 198 height 15
click at [263, 139] on div "Rape/assault by penetration" at bounding box center [314, 146] width 209 height 15
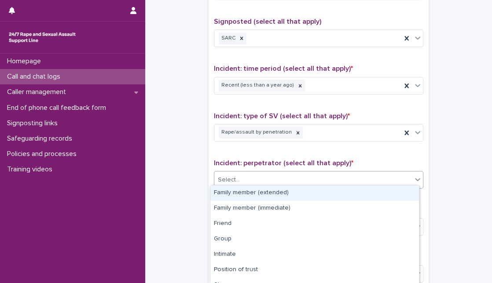
click at [262, 179] on div "Select..." at bounding box center [313, 180] width 198 height 15
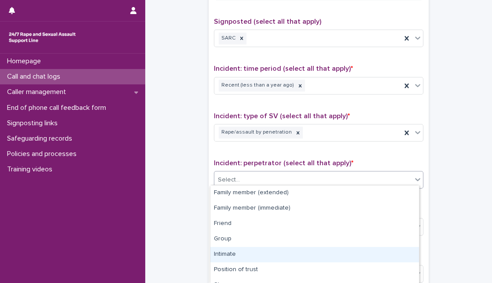
click at [251, 257] on div "Intimate" at bounding box center [314, 254] width 209 height 15
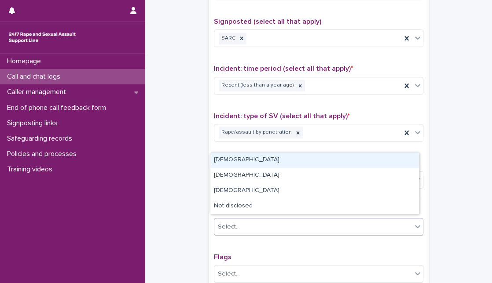
click at [265, 224] on div "Select..." at bounding box center [313, 227] width 198 height 15
click at [287, 161] on div "Male" at bounding box center [314, 160] width 209 height 15
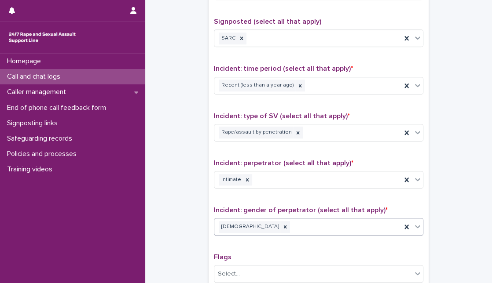
scroll to position [686, 0]
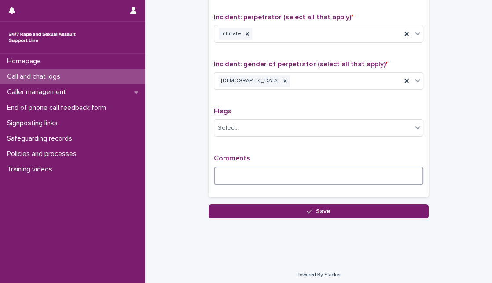
click at [337, 176] on textarea at bounding box center [318, 176] width 209 height 18
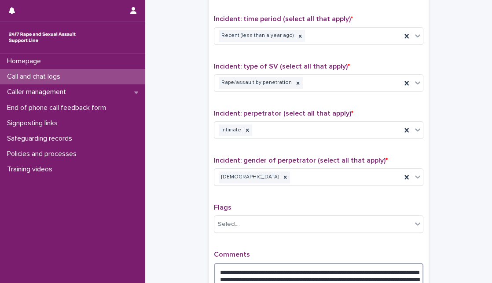
scroll to position [588, 0]
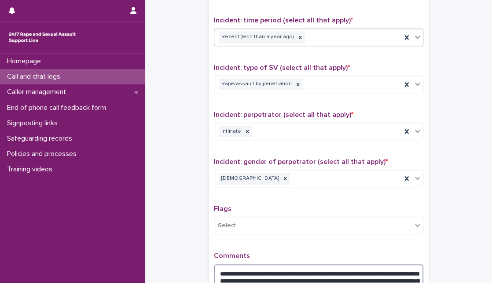
type textarea "**********"
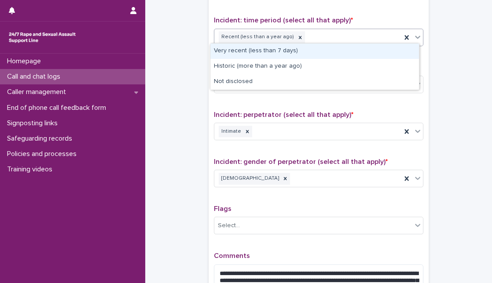
click at [415, 35] on icon at bounding box center [417, 37] width 9 height 9
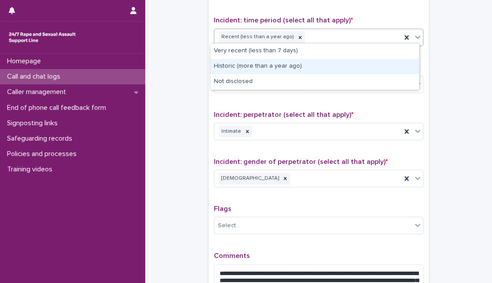
drag, startPoint x: 398, startPoint y: 54, endPoint x: 386, endPoint y: 71, distance: 20.8
click at [386, 71] on div "Historic (more than a year ago)" at bounding box center [314, 66] width 209 height 15
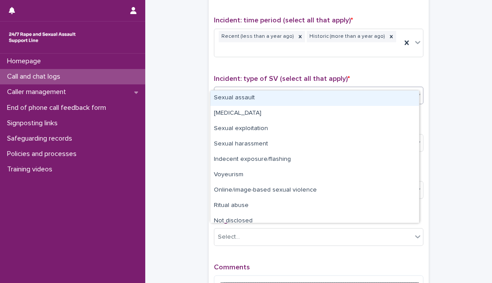
click at [416, 94] on icon at bounding box center [417, 95] width 5 height 3
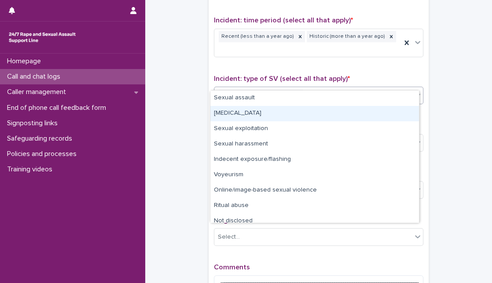
click at [376, 109] on div "Child sexual abuse" at bounding box center [314, 113] width 209 height 15
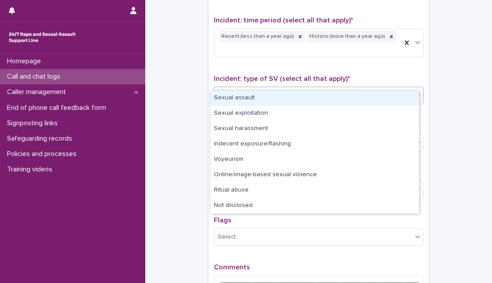
click at [418, 87] on div at bounding box center [417, 95] width 11 height 16
click at [398, 97] on div "Sexual assault" at bounding box center [314, 98] width 209 height 15
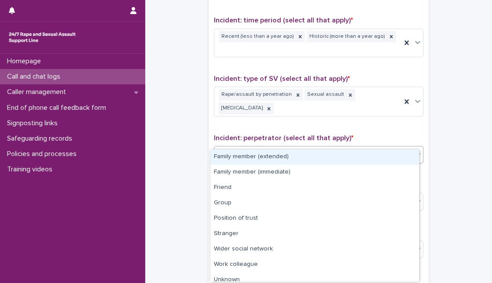
click at [341, 147] on div "Intimate" at bounding box center [307, 154] width 187 height 15
click at [339, 162] on div "Family member (extended)" at bounding box center [314, 157] width 209 height 15
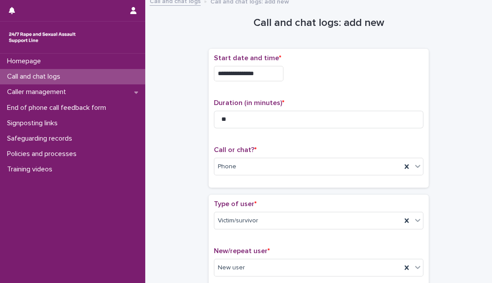
scroll to position [720, 0]
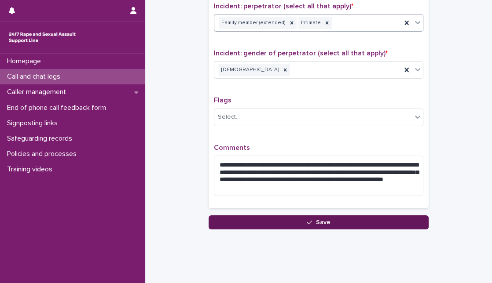
click at [356, 216] on button "Save" at bounding box center [319, 223] width 220 height 14
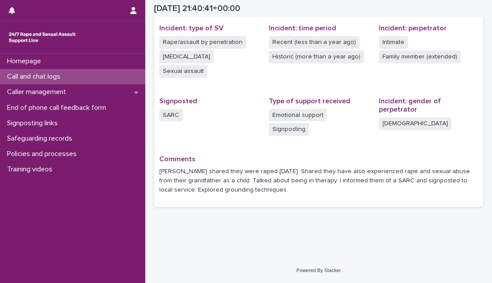
scroll to position [210, 0]
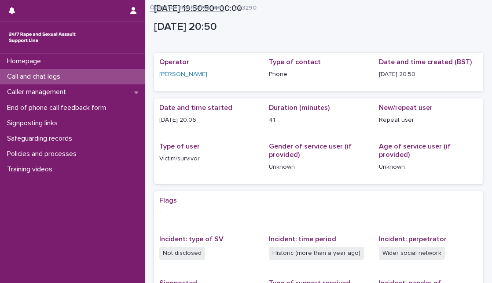
scroll to position [166, 0]
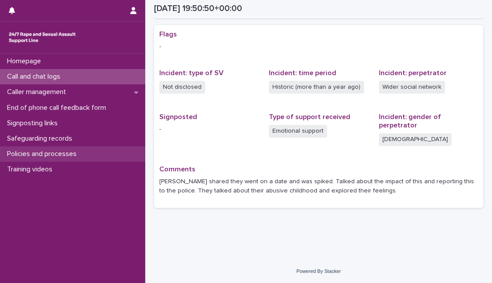
drag, startPoint x: 0, startPoint y: 0, endPoint x: 71, endPoint y: 148, distance: 164.5
click at [71, 148] on div "Policies and processes" at bounding box center [72, 154] width 145 height 15
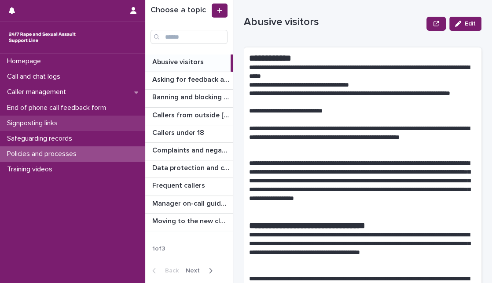
click at [67, 122] on div "Signposting links" at bounding box center [72, 123] width 145 height 15
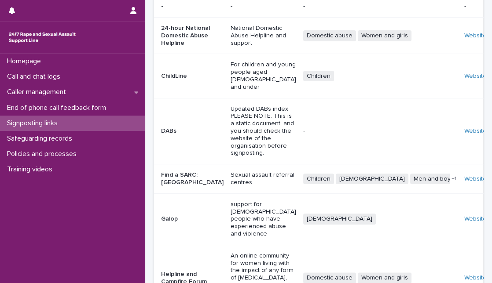
scroll to position [103, 0]
click at [464, 176] on link "Website" at bounding box center [475, 179] width 22 height 6
